Goal: Task Accomplishment & Management: Use online tool/utility

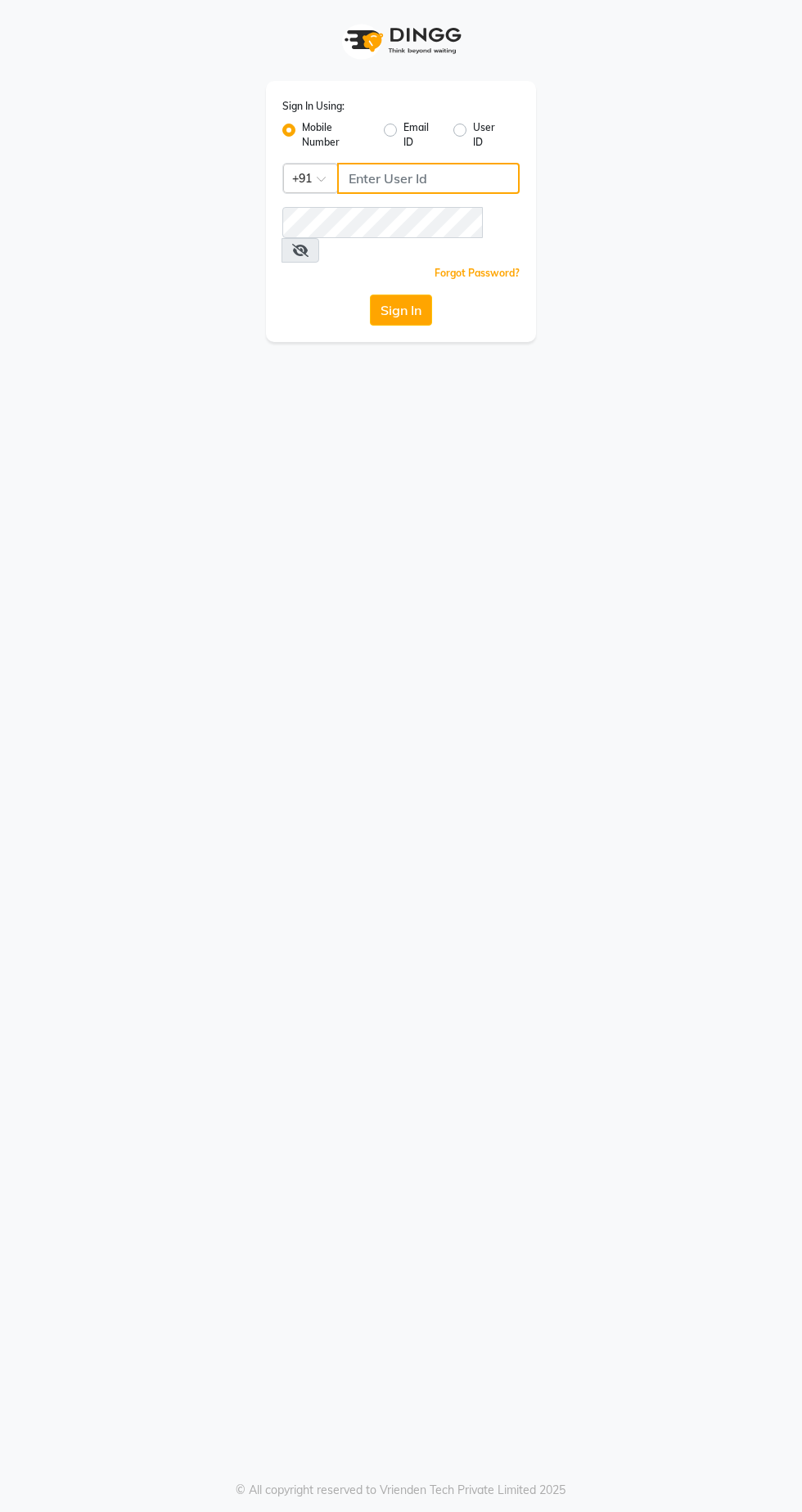
click at [449, 181] on input "Username" at bounding box center [428, 178] width 183 height 31
type input "7439164940"
click at [370, 294] on button "Sign In" at bounding box center [401, 309] width 62 height 31
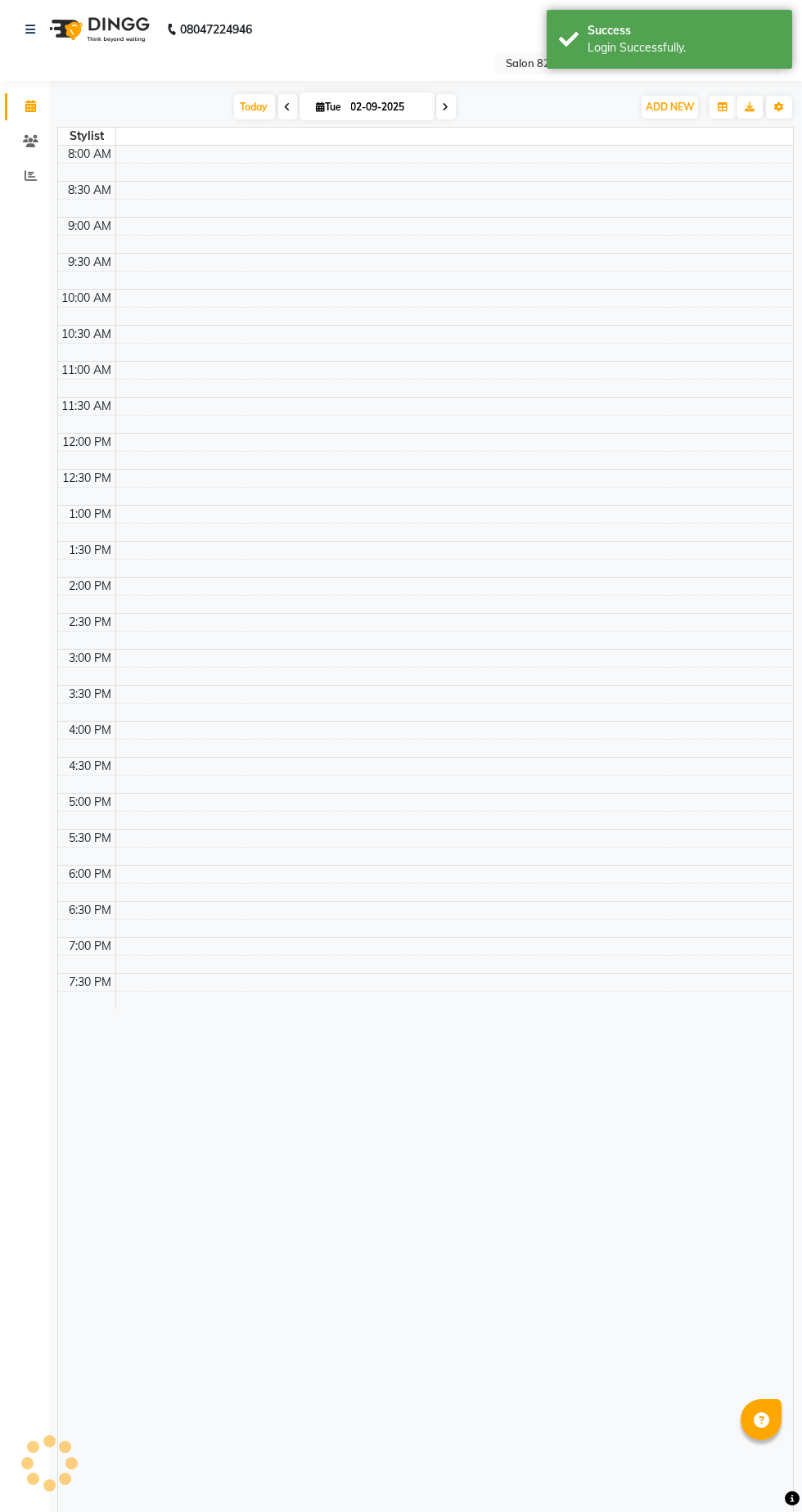
select select "en"
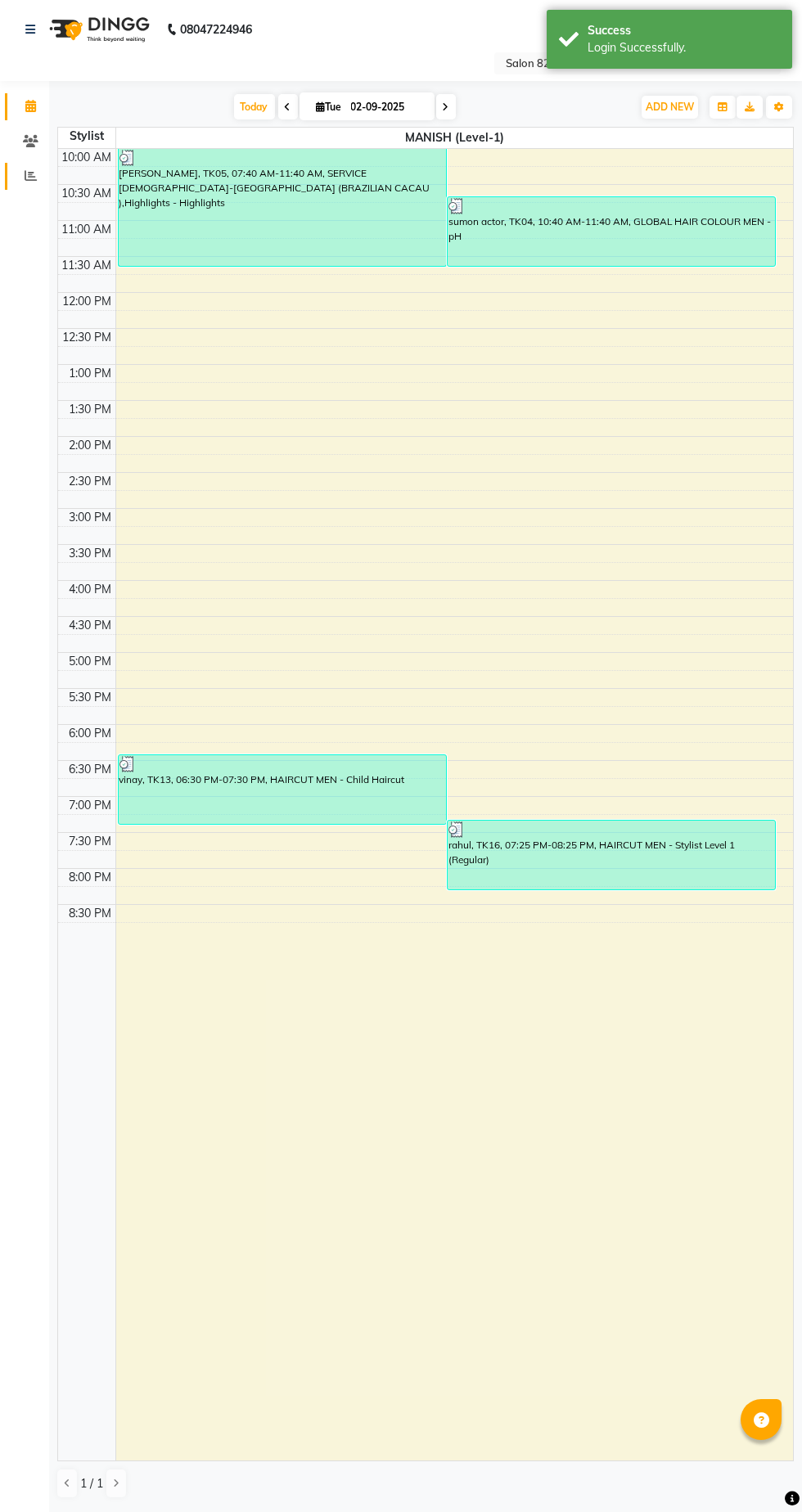
click at [31, 183] on span at bounding box center [31, 176] width 29 height 18
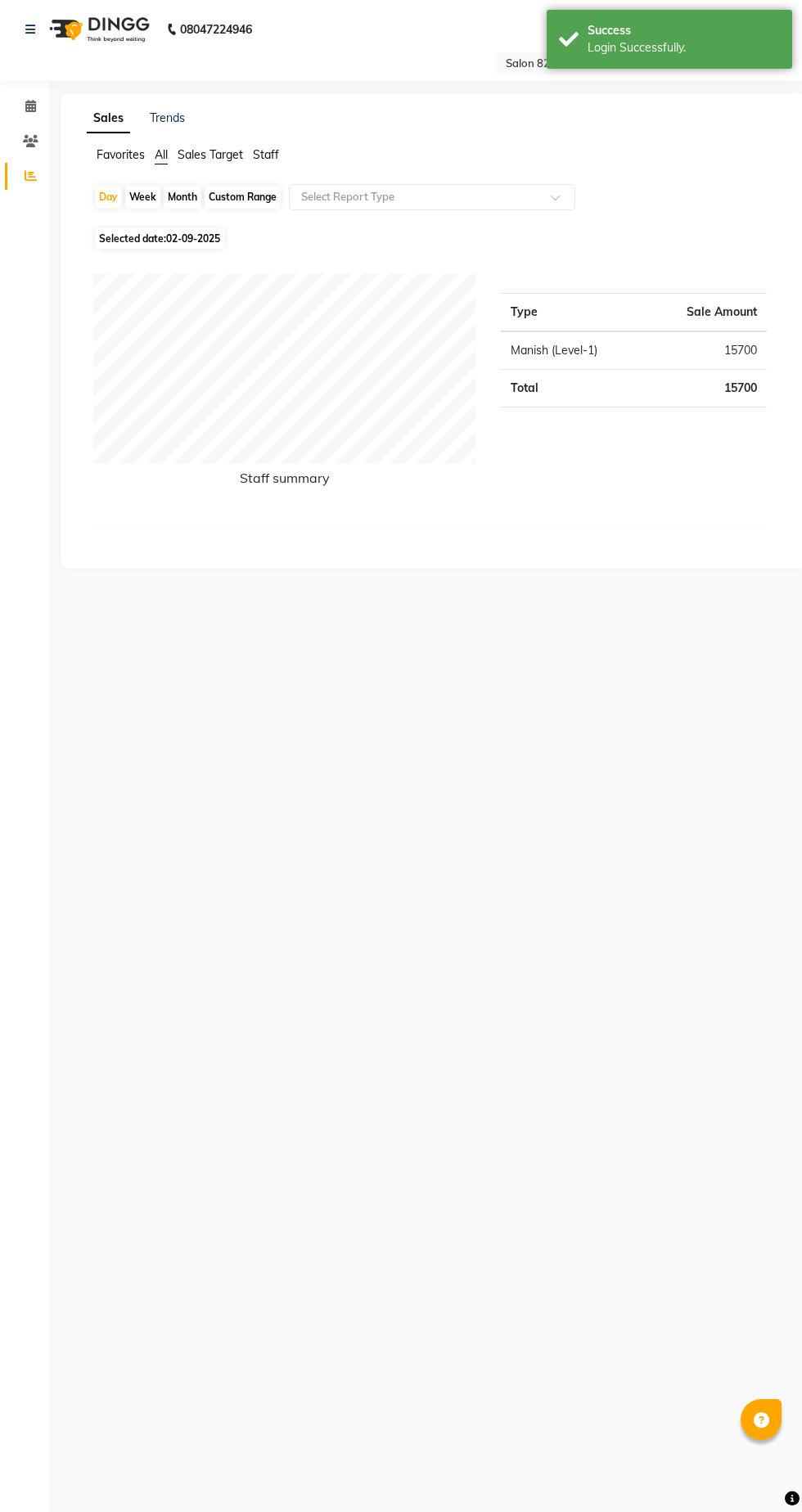
click at [561, 201] on span at bounding box center [560, 202] width 20 height 17
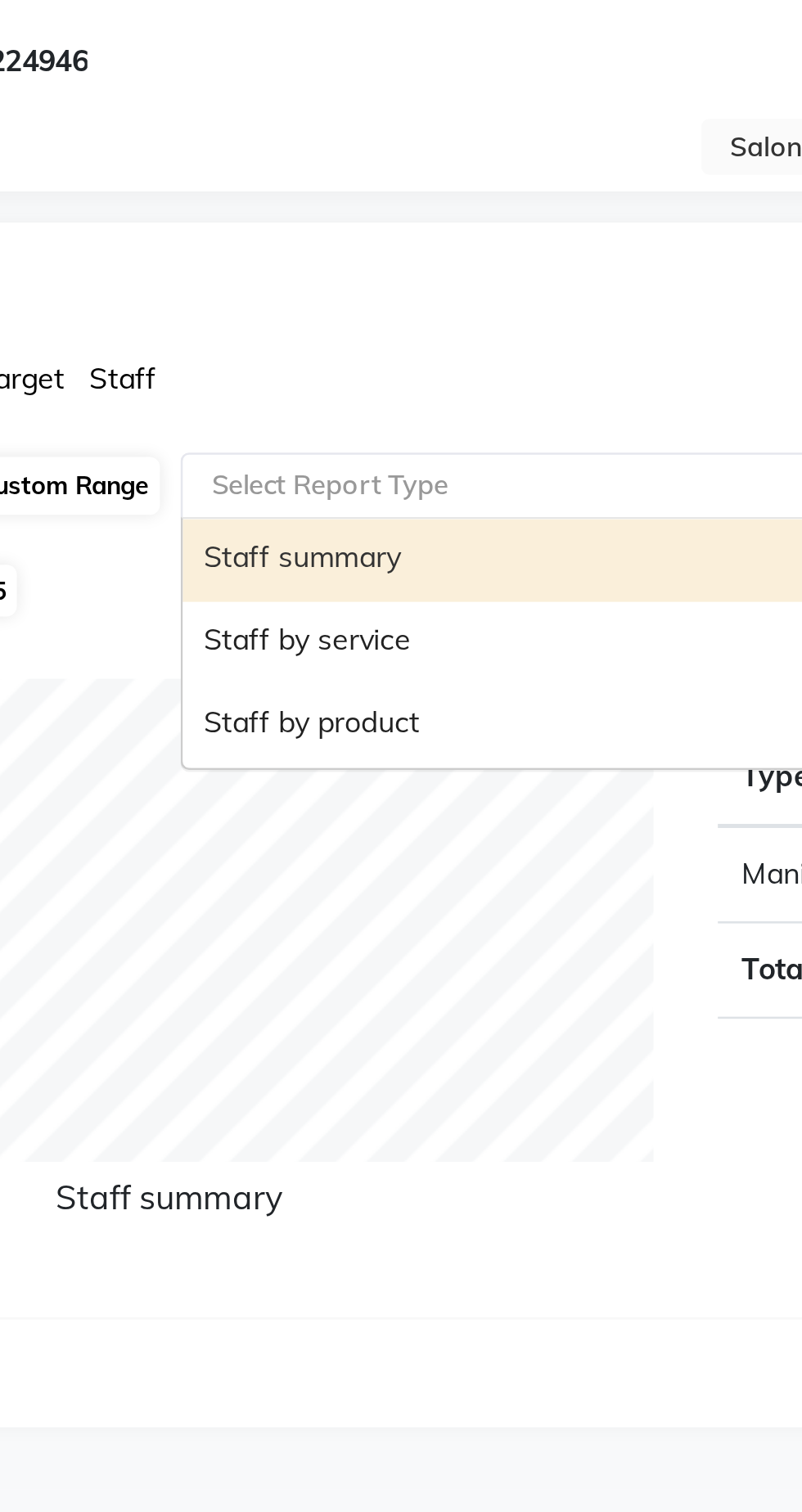
click at [422, 258] on div "Staff by service" at bounding box center [432, 258] width 285 height 33
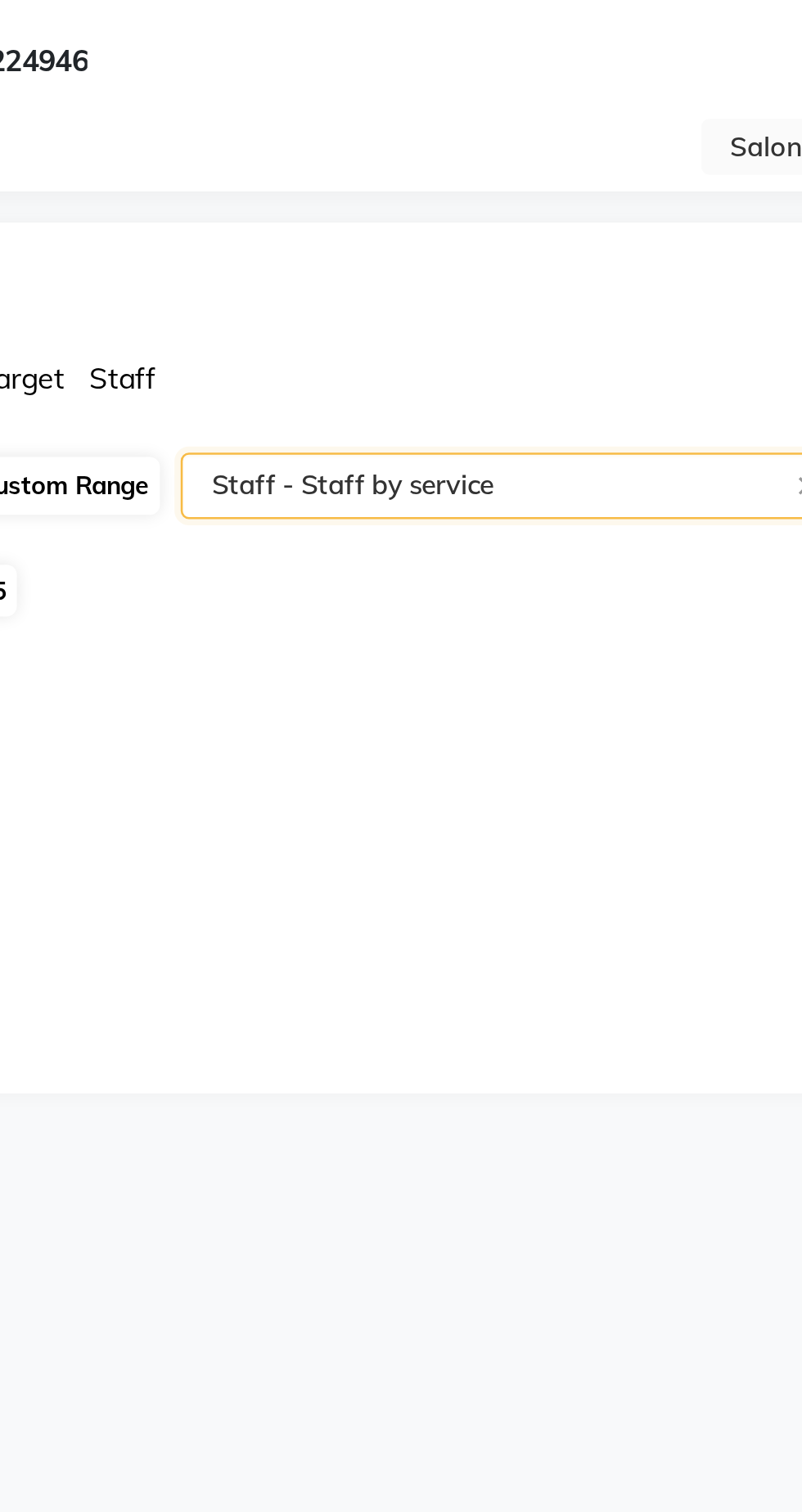
select select "csv"
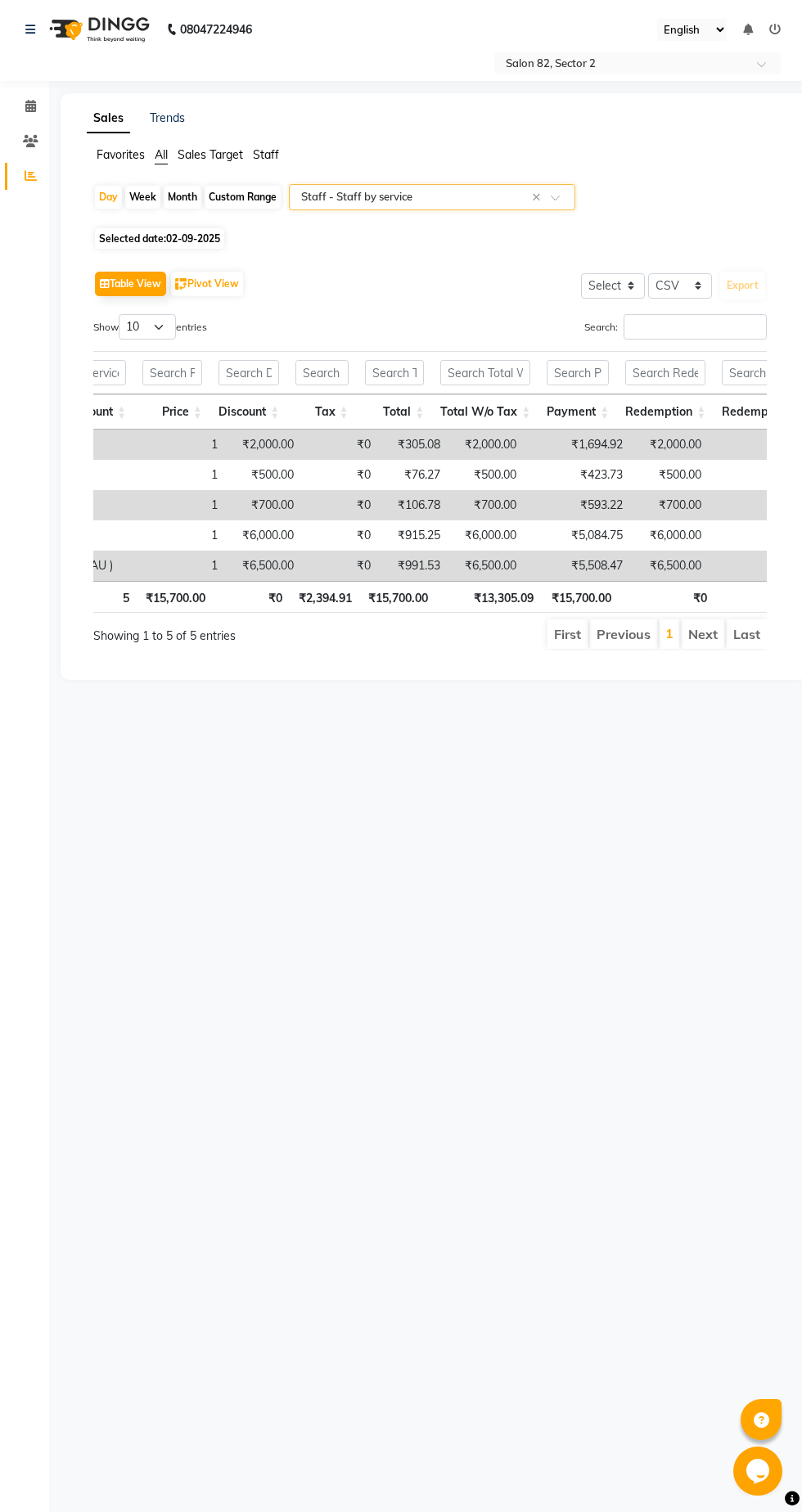
scroll to position [0, 576]
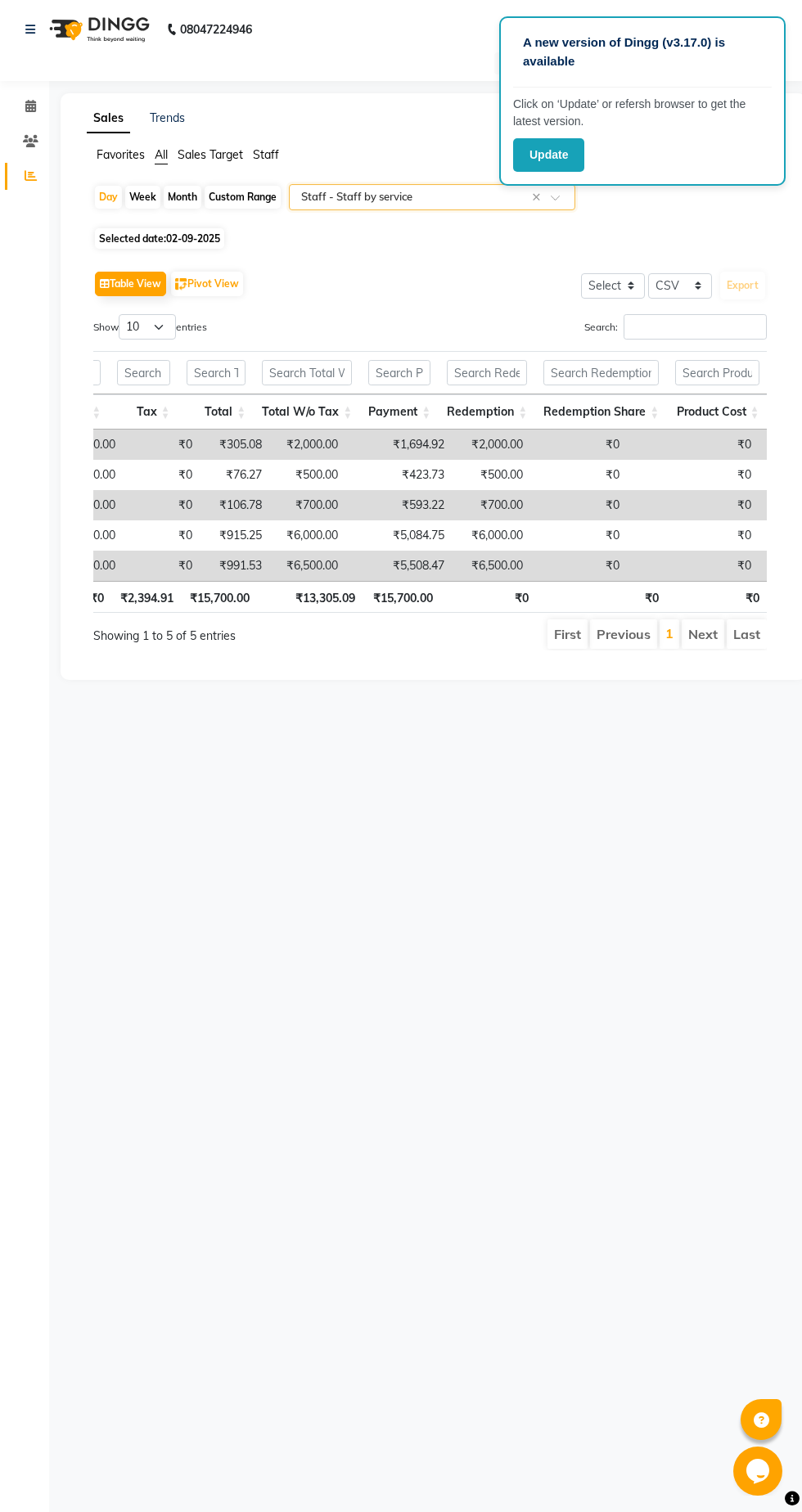
click at [556, 148] on button "Update" at bounding box center [549, 155] width 71 height 33
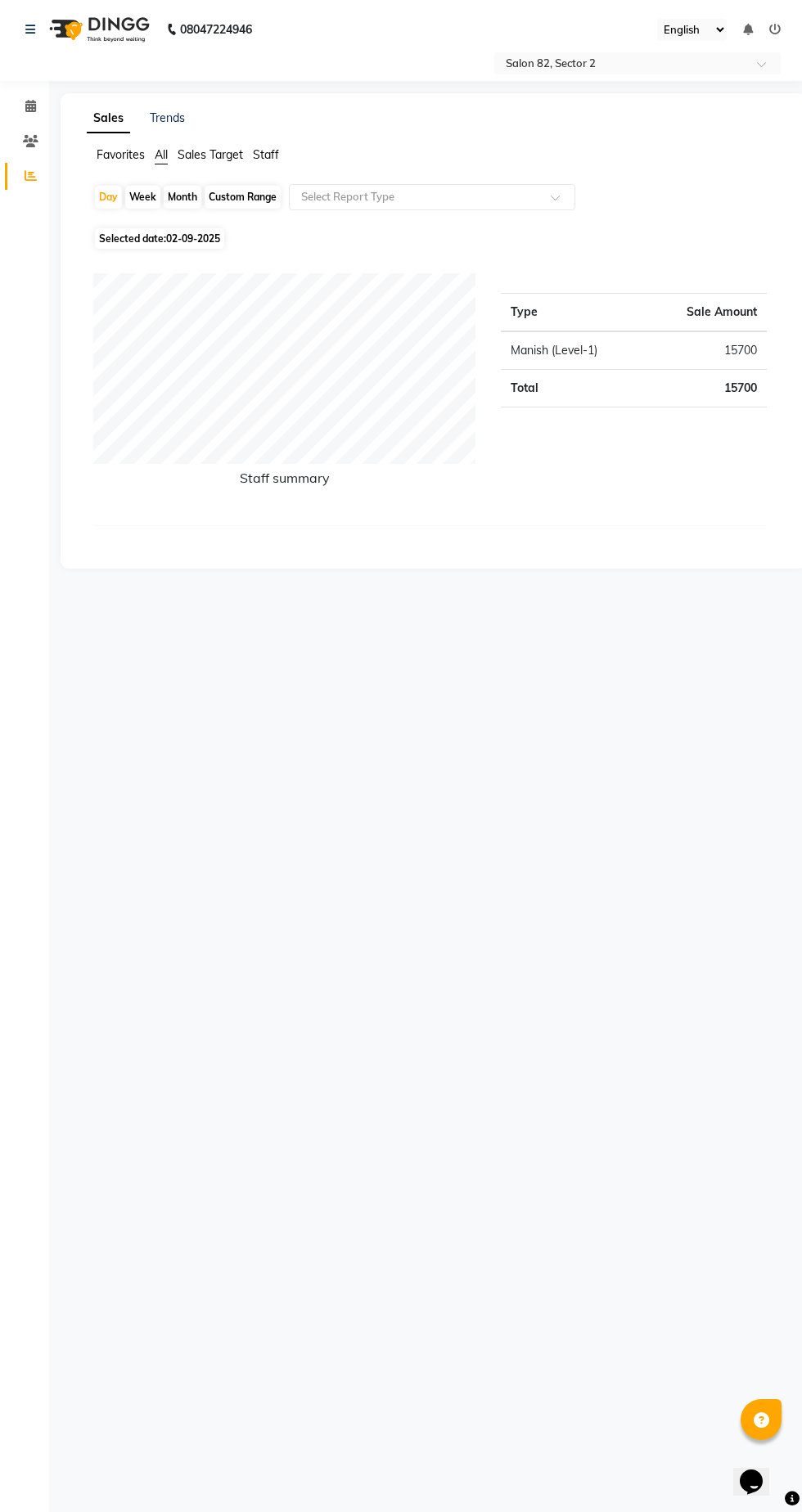
click at [491, 193] on input "text" at bounding box center [416, 197] width 236 height 17
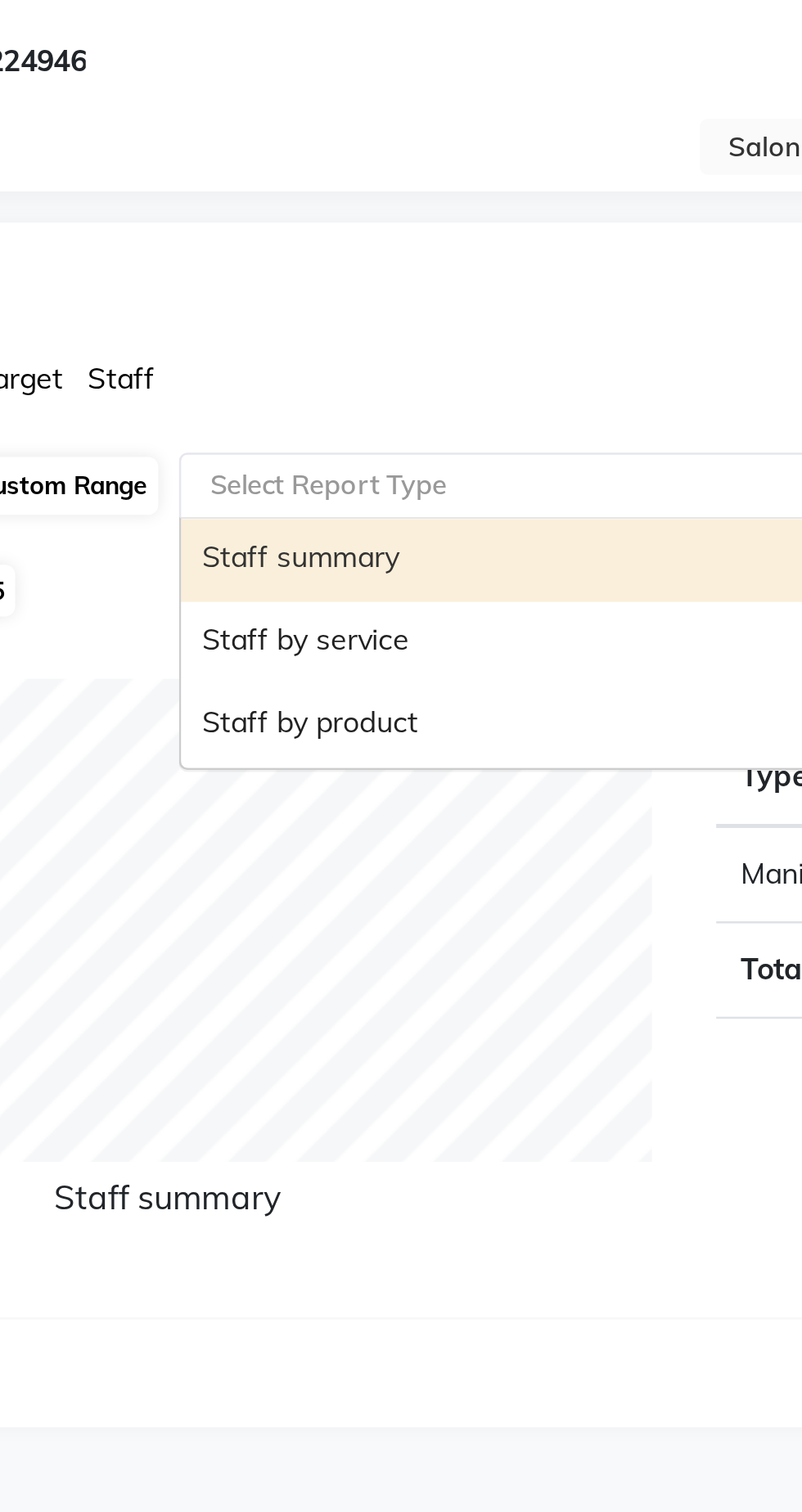
click at [360, 264] on div "Staff by service" at bounding box center [432, 258] width 285 height 33
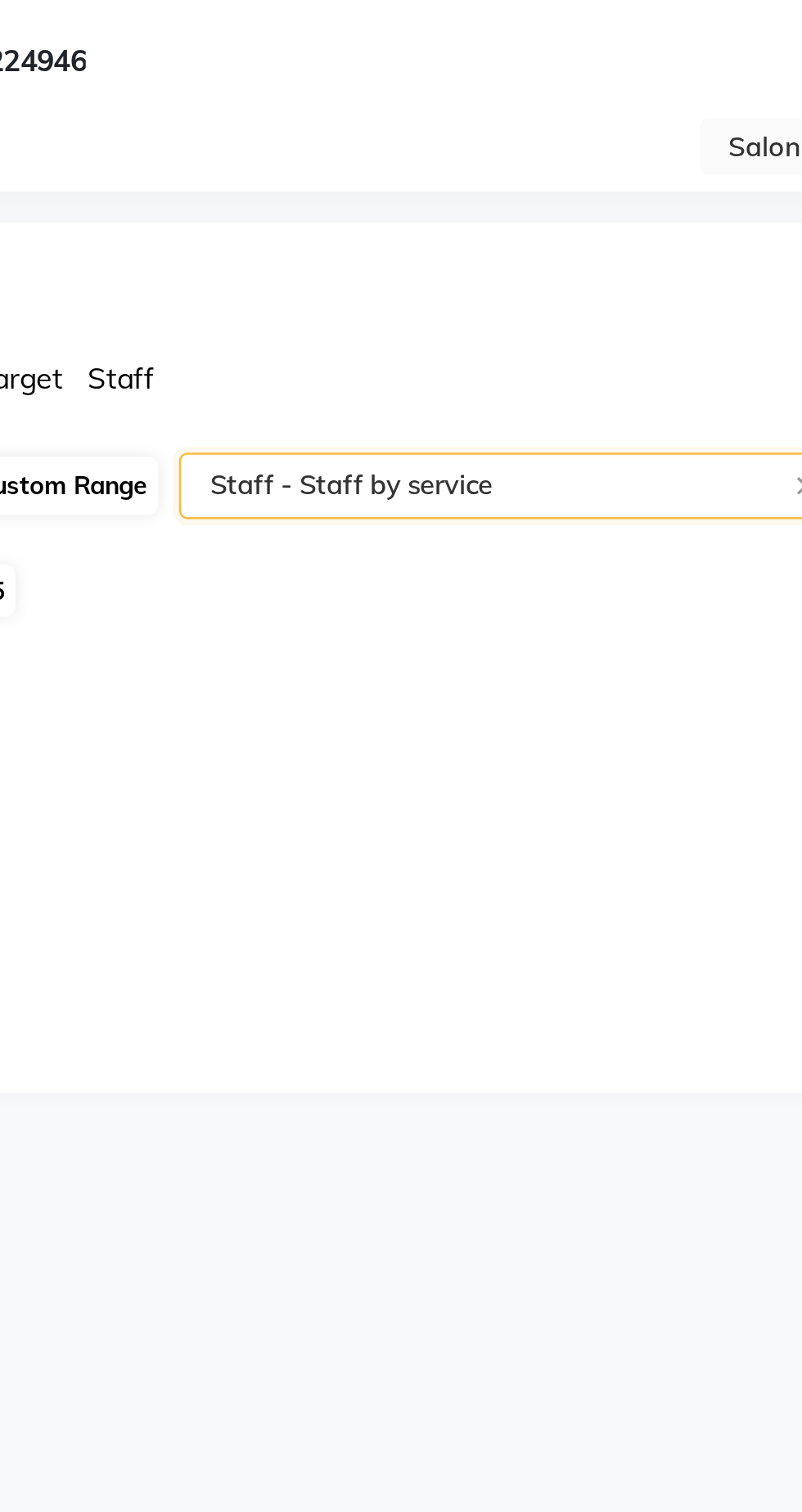
select select "csv"
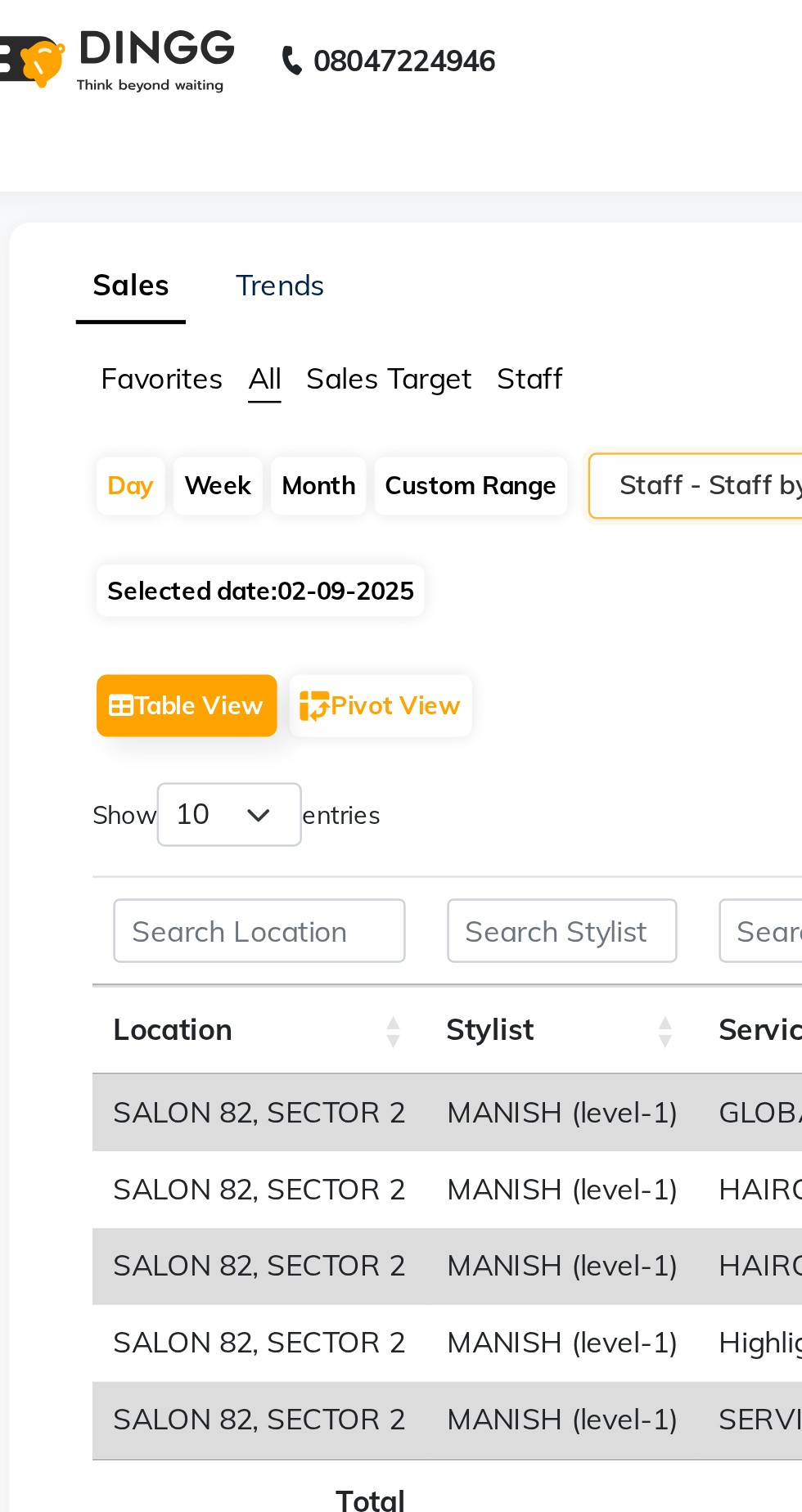
click at [106, 201] on div "Day" at bounding box center [108, 197] width 27 height 23
select select "9"
select select "2025"
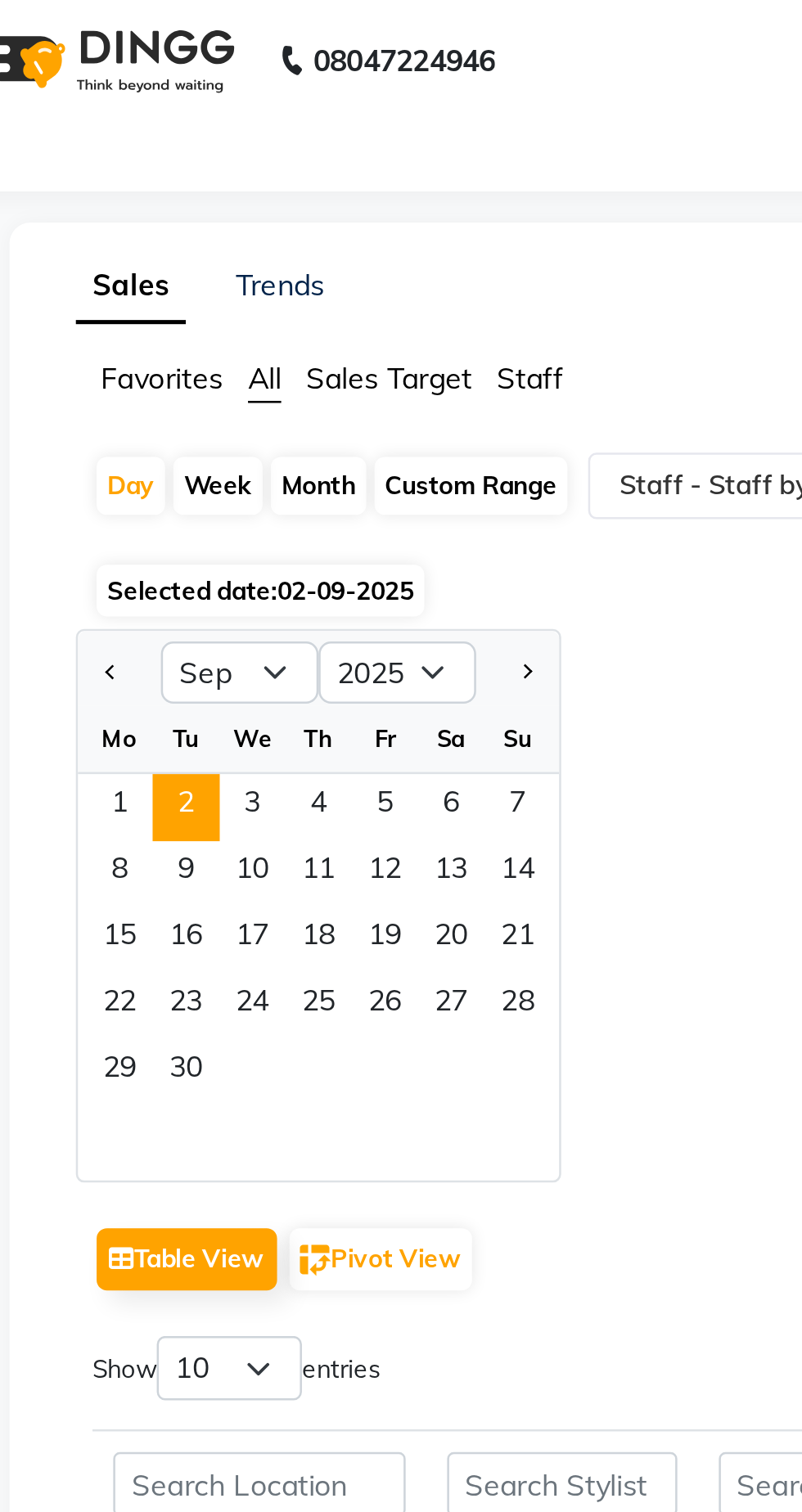
click at [183, 200] on div "Month" at bounding box center [182, 197] width 38 height 23
select select "9"
select select "2025"
click at [108, 326] on span "1" at bounding box center [104, 324] width 26 height 26
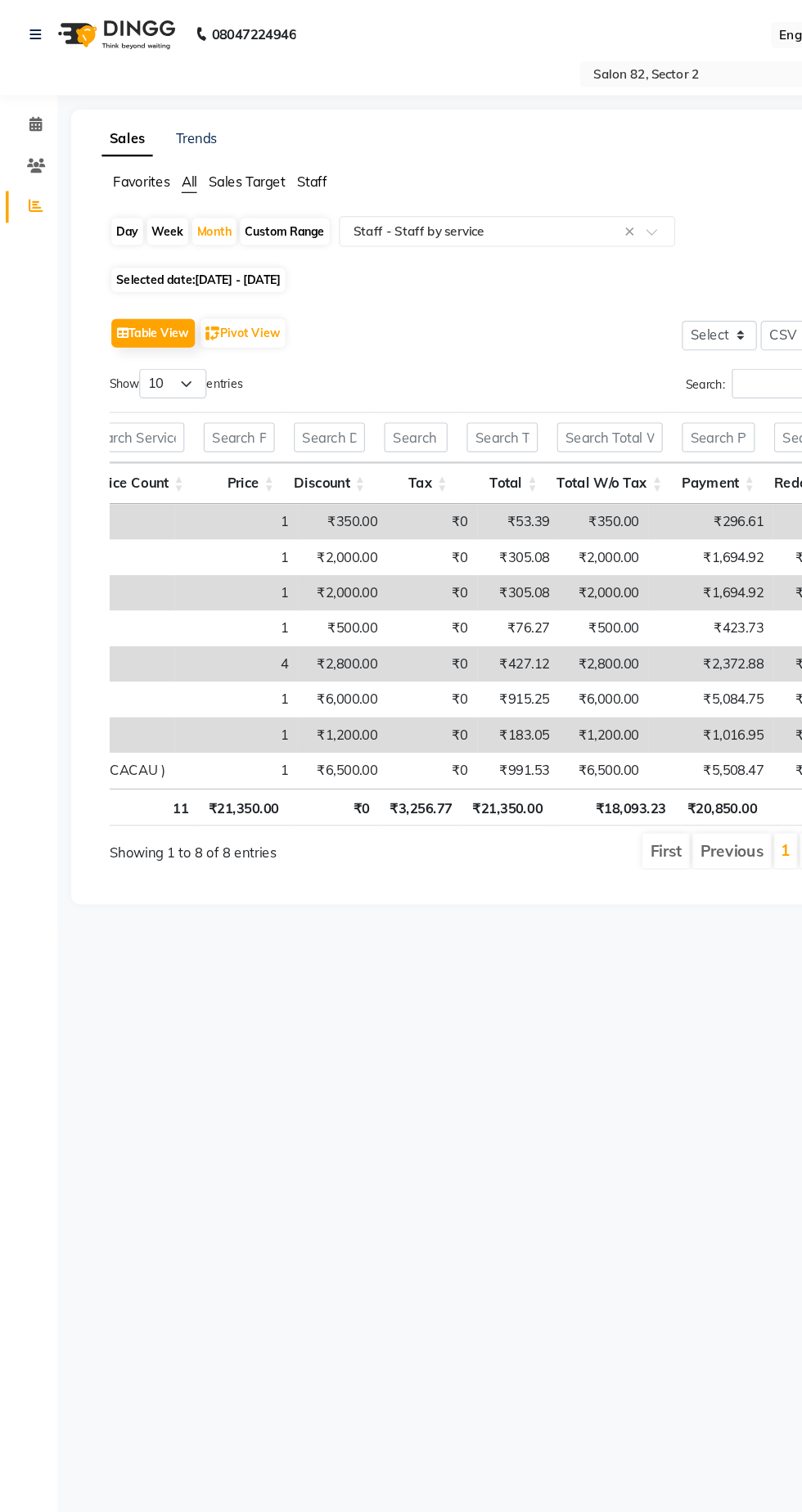
scroll to position [0, 548]
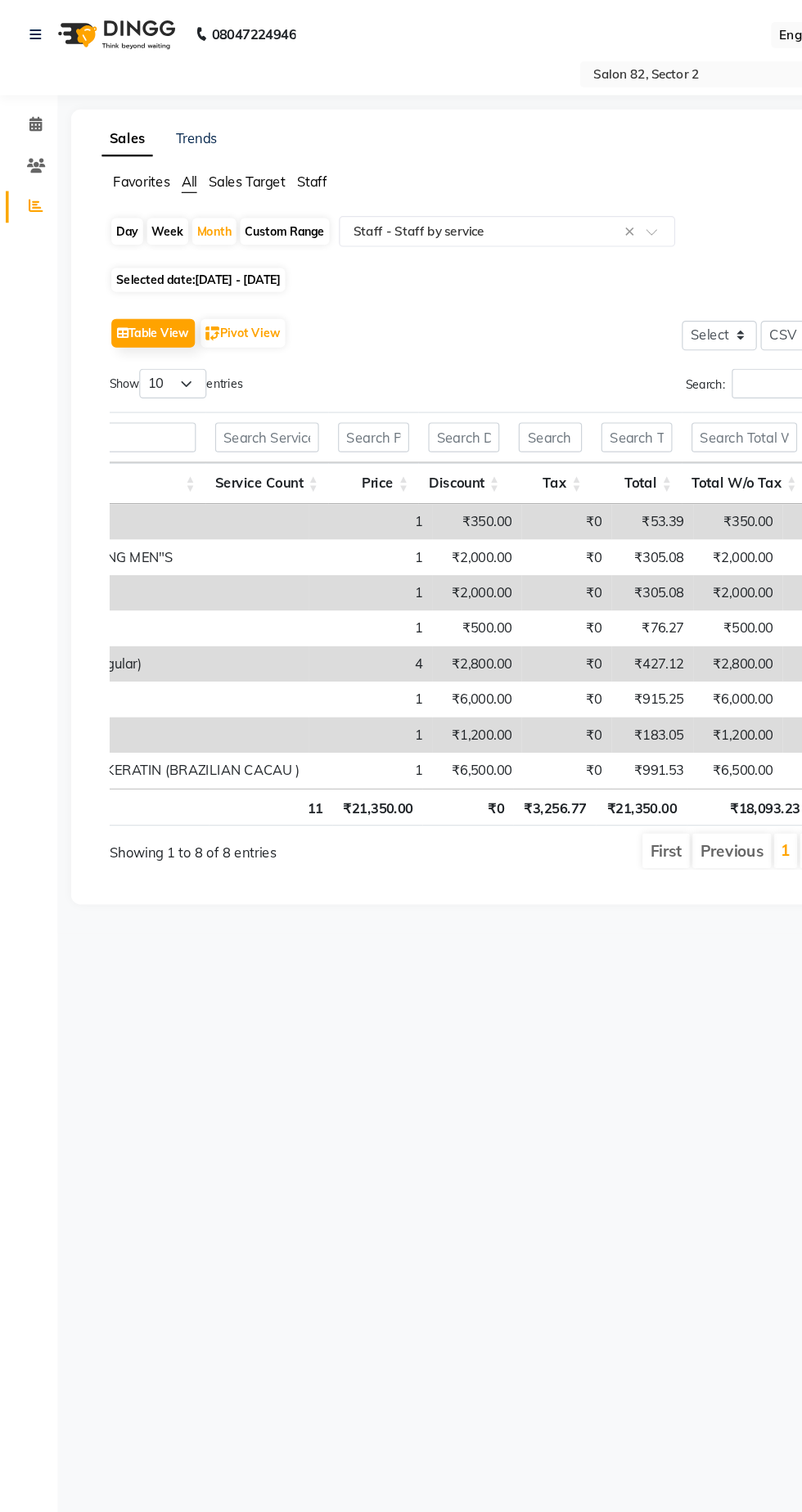
click at [116, 192] on div "Day" at bounding box center [108, 197] width 27 height 23
select select "9"
select select "2025"
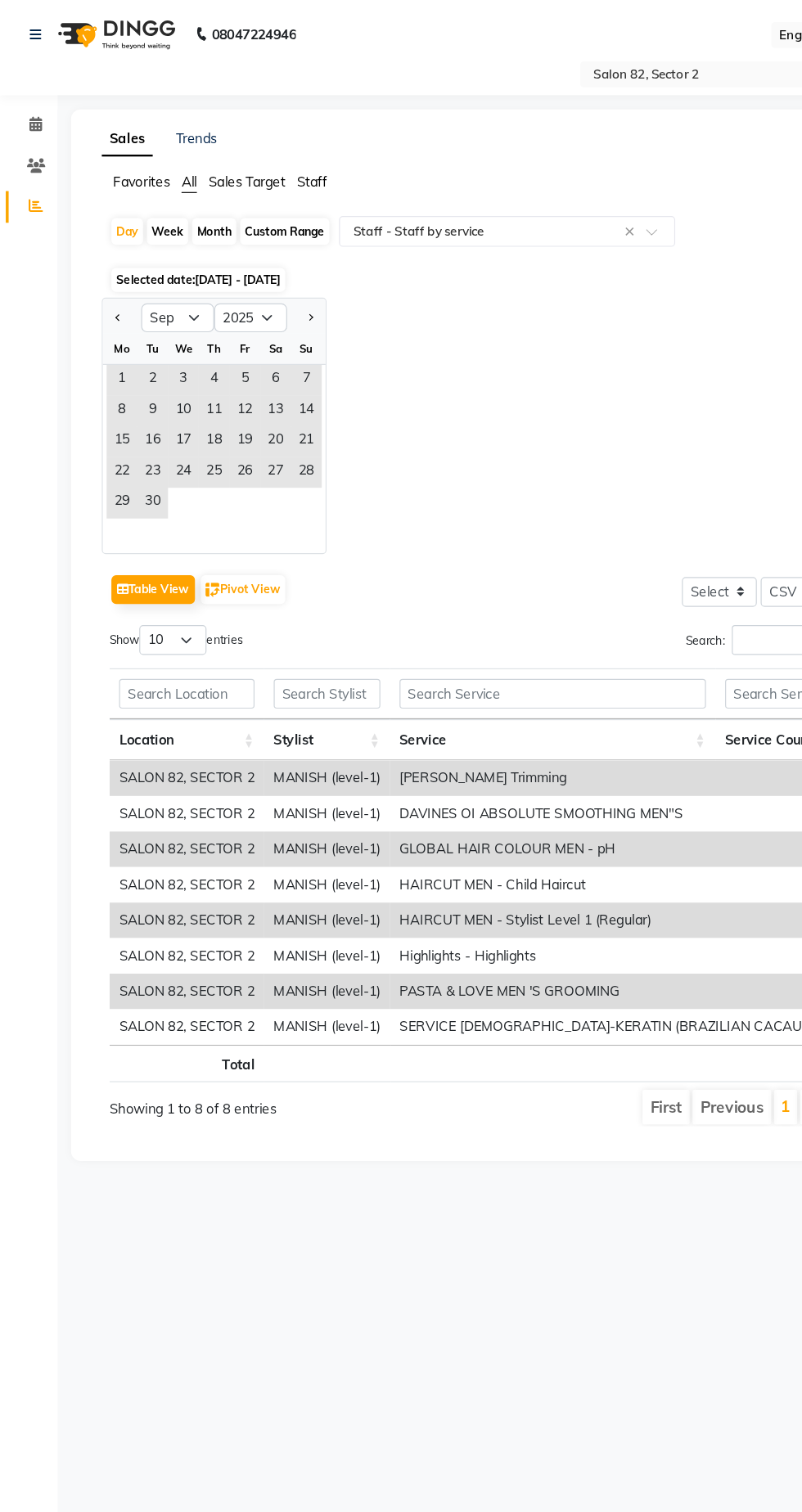
click at [156, 321] on span "3" at bounding box center [157, 324] width 26 height 26
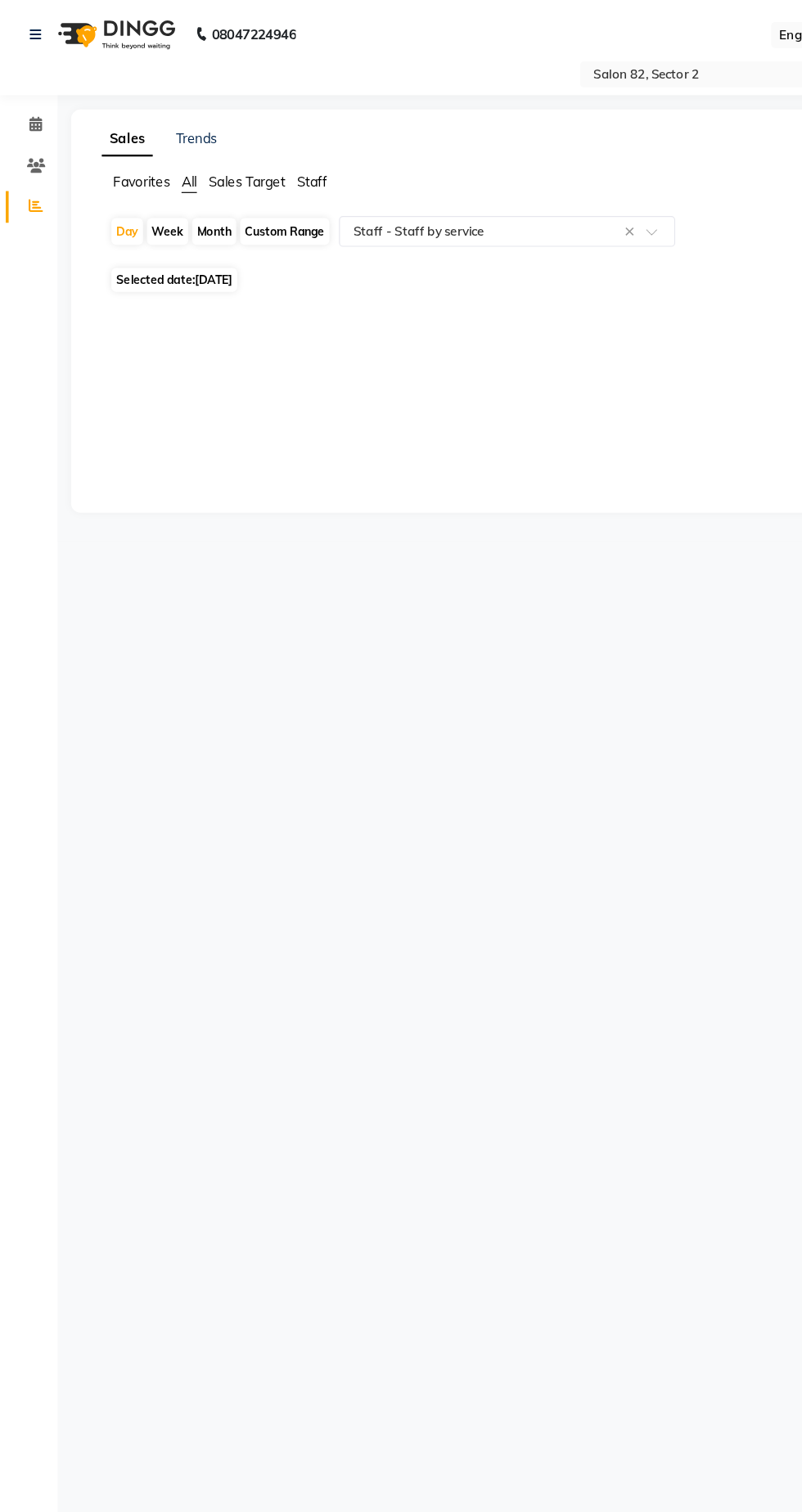
click at [106, 196] on div "Day" at bounding box center [108, 197] width 27 height 23
select select "9"
select select "2025"
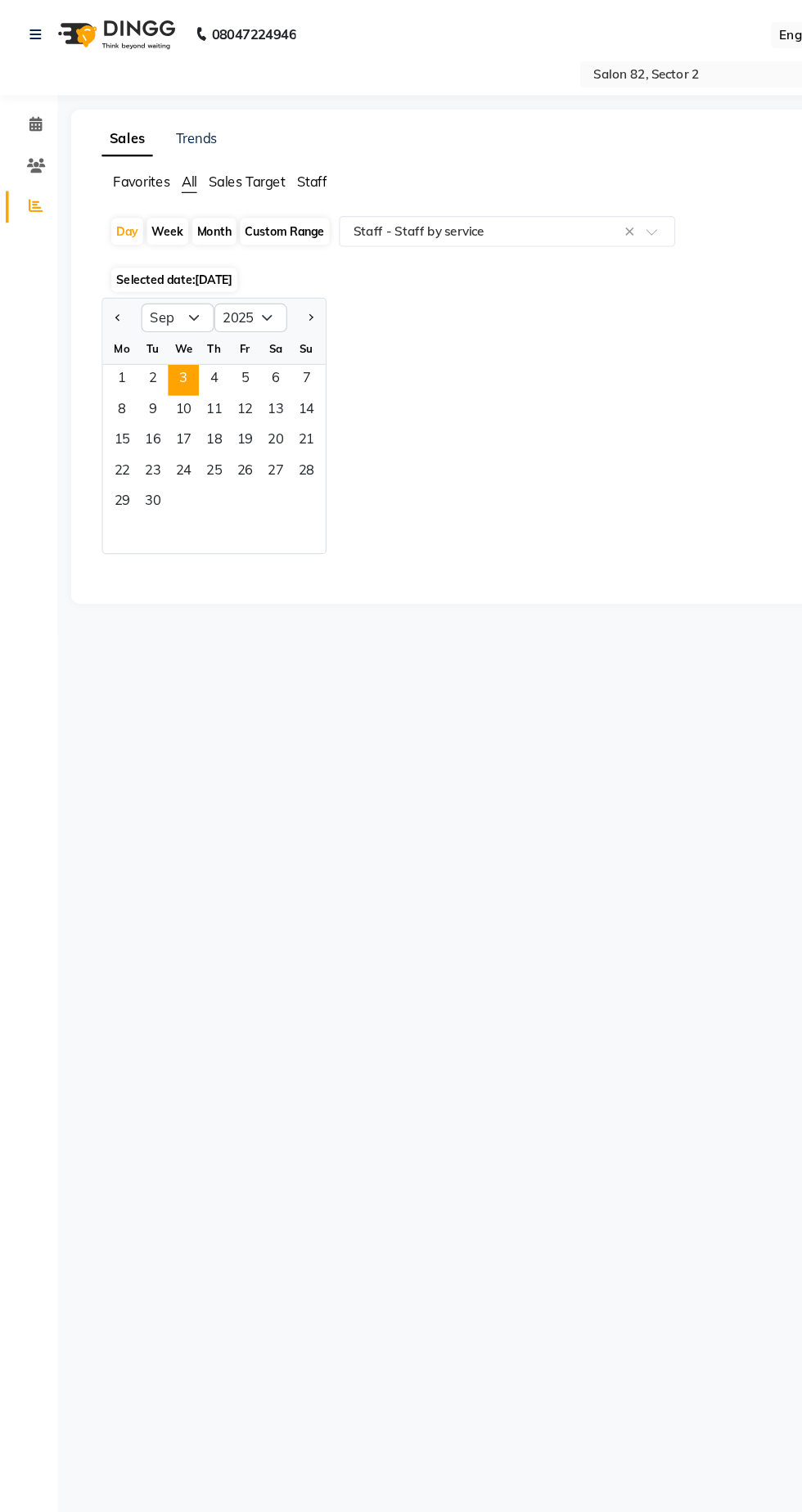
click at [127, 321] on span "2" at bounding box center [130, 324] width 26 height 26
select select "csv"
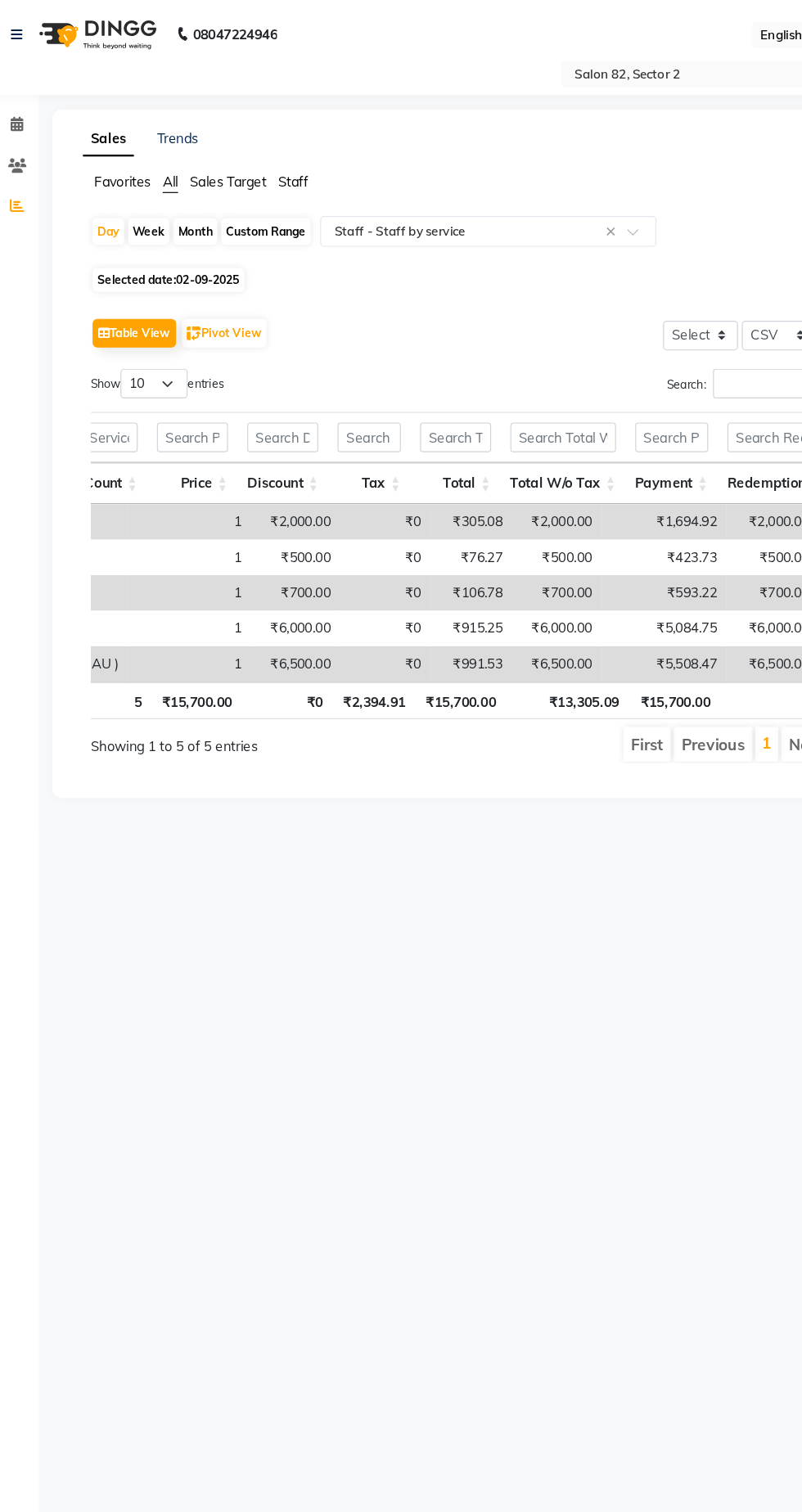
click at [194, 200] on div "Month" at bounding box center [182, 197] width 38 height 23
select select "9"
select select "2025"
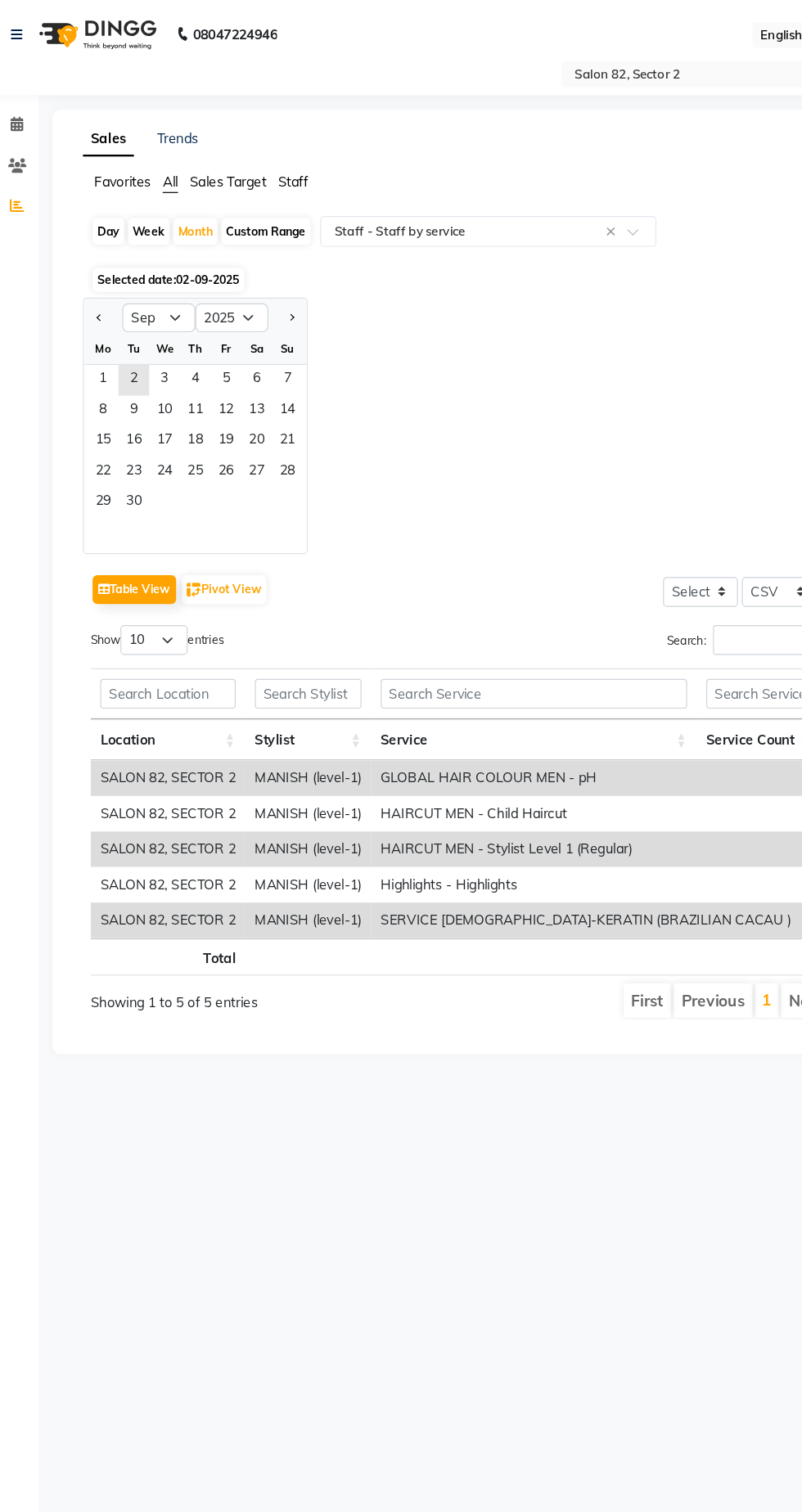
click at [103, 321] on span "1" at bounding box center [104, 324] width 26 height 26
